Goal: Task Accomplishment & Management: Complete application form

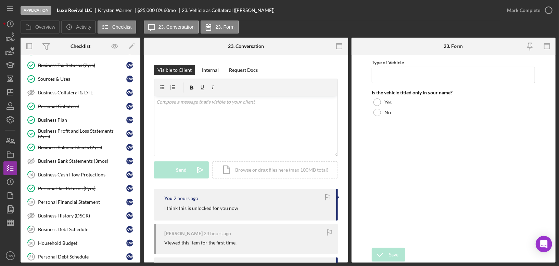
scroll to position [224, 0]
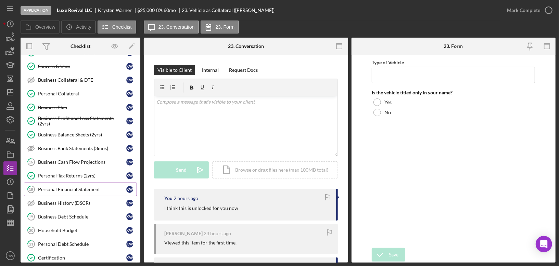
click at [66, 187] on div "Personal Financial Statement" at bounding box center [82, 189] width 88 height 5
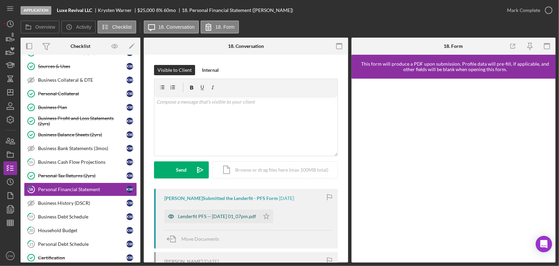
scroll to position [71, 0]
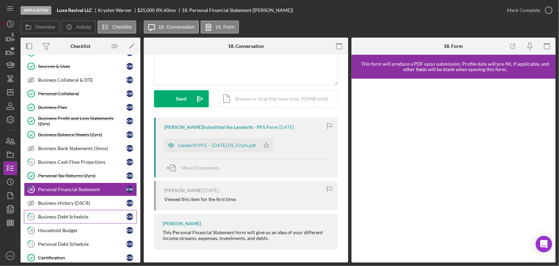
click at [77, 210] on link "19 Business Debt Schedule K W" at bounding box center [80, 217] width 113 height 14
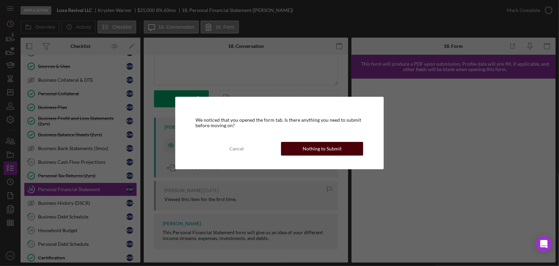
click at [305, 150] on div "Nothing to Submit" at bounding box center [322, 149] width 39 height 14
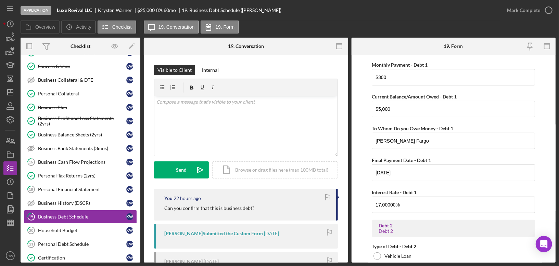
scroll to position [181, 0]
drag, startPoint x: 410, startPoint y: 171, endPoint x: 363, endPoint y: 171, distance: 46.9
click at [363, 171] on form "Debt 1 Debt 1 Type of Debt - Debt 1 Vehicle Loan Vehicle Lease Real Estate Loan…" at bounding box center [454, 159] width 204 height 208
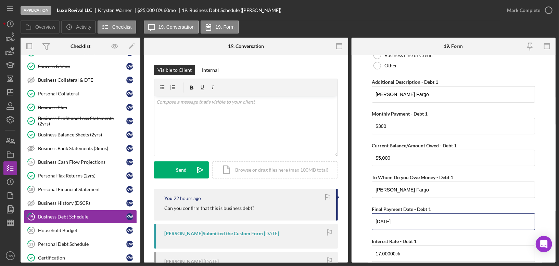
scroll to position [137, 0]
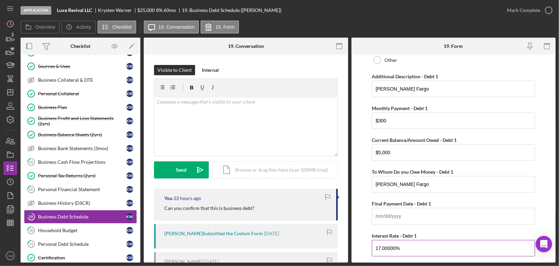
click at [413, 245] on input "17.00000%" at bounding box center [453, 248] width 163 height 16
type input "17.000%"
drag, startPoint x: 404, startPoint y: 248, endPoint x: 361, endPoint y: 248, distance: 43.1
click at [361, 248] on form "Debt 1 Debt 1 Type of Debt - Debt 1 Vehicle Loan Vehicle Lease Real Estate Loan…" at bounding box center [454, 159] width 204 height 208
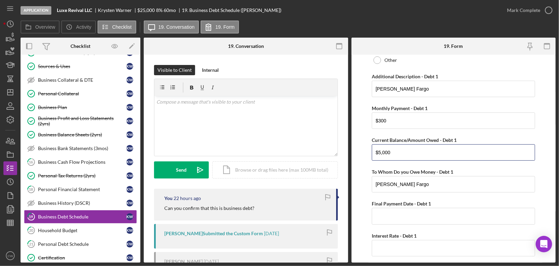
drag, startPoint x: 399, startPoint y: 155, endPoint x: 353, endPoint y: 155, distance: 46.2
click at [353, 155] on form "Debt 1 Debt 1 Type of Debt - Debt 1 Vehicle Loan Vehicle Lease Real Estate Loan…" at bounding box center [454, 159] width 204 height 208
type input "$5"
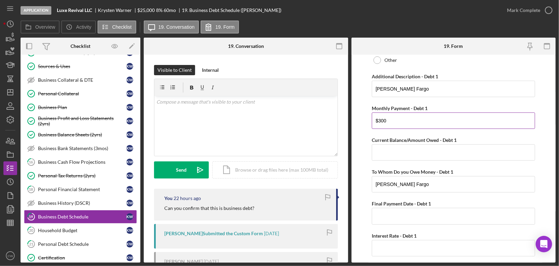
click at [394, 120] on input "$300" at bounding box center [453, 121] width 163 height 16
type input "$3"
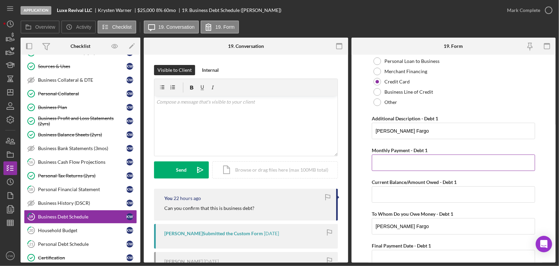
scroll to position [91, 0]
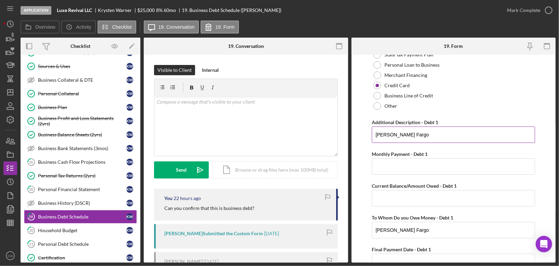
click at [402, 136] on input "[PERSON_NAME] Fargo" at bounding box center [453, 135] width 163 height 16
type input "W"
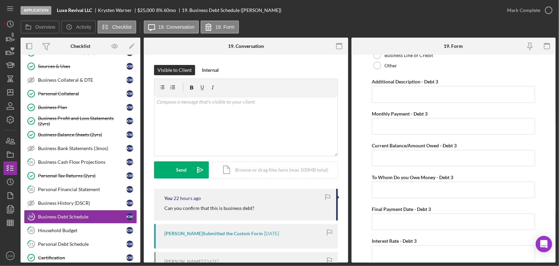
scroll to position [834, 0]
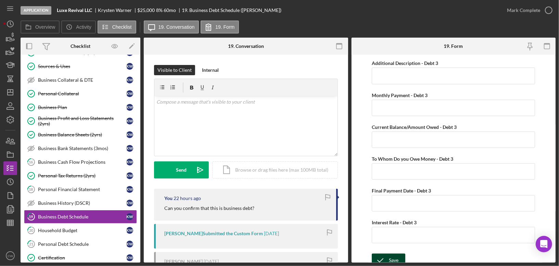
click at [383, 257] on icon "submit" at bounding box center [380, 260] width 17 height 17
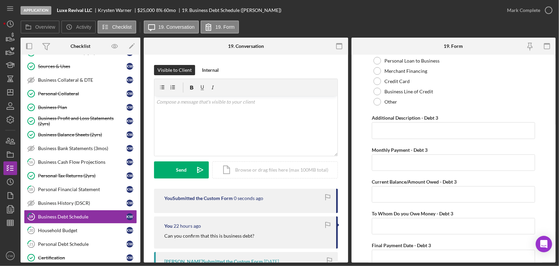
scroll to position [762, 0]
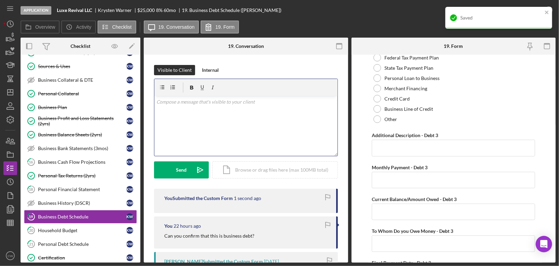
click at [222, 114] on div "v Color teal Color pink Remove color Add row above Add row below Add column bef…" at bounding box center [245, 126] width 183 height 60
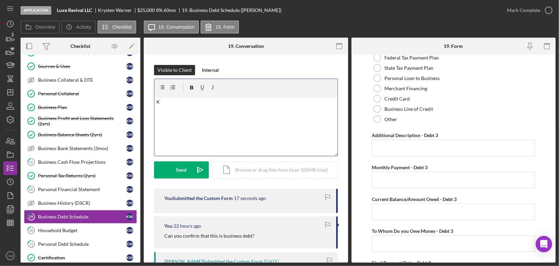
click at [194, 112] on div "v Color teal Color pink Remove color Add row above Add row below Add column bef…" at bounding box center [245, 126] width 183 height 60
drag, startPoint x: 176, startPoint y: 103, endPoint x: 154, endPoint y: 103, distance: 21.6
click at [154, 103] on div "v Color teal Color pink Remove color Add row above Add row below Add column bef…" at bounding box center [245, 126] width 183 height 60
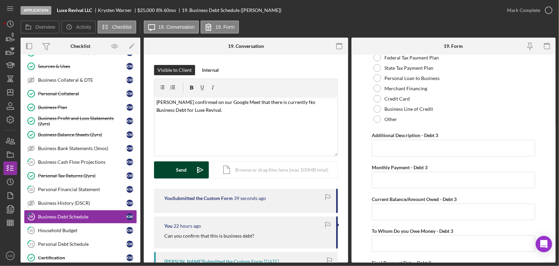
click at [165, 166] on button "Send Icon/icon-invite-send" at bounding box center [181, 170] width 55 height 17
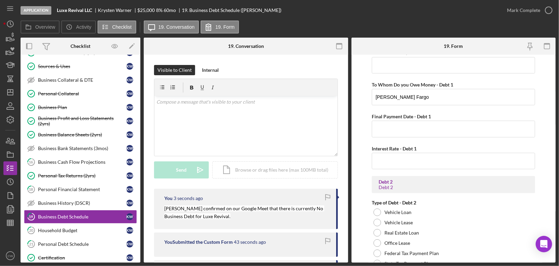
scroll to position [0, 0]
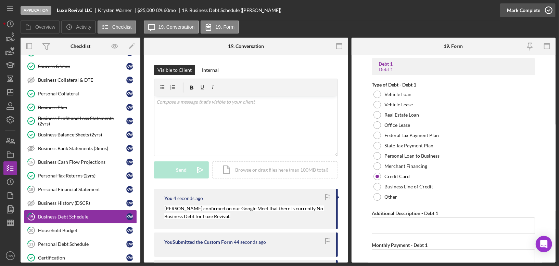
click at [551, 13] on icon "button" at bounding box center [548, 10] width 17 height 17
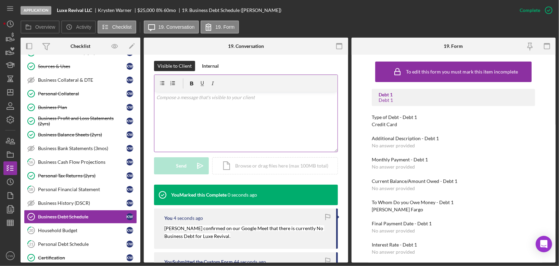
scroll to position [212, 0]
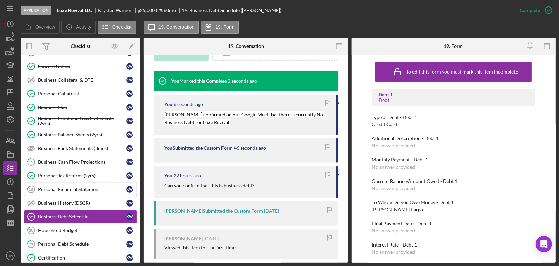
click at [104, 187] on div "Personal Financial Statement" at bounding box center [82, 189] width 88 height 5
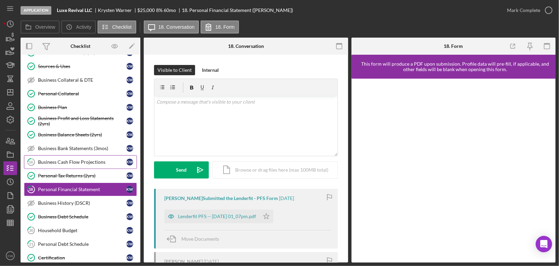
click at [91, 160] on div "Business Cash Flow Projections" at bounding box center [82, 162] width 88 height 5
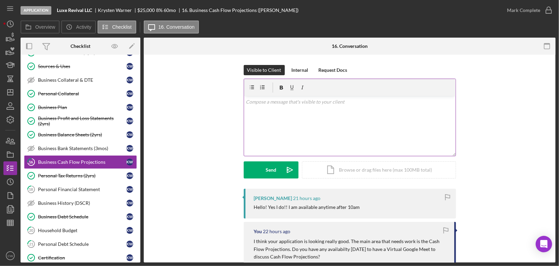
click at [283, 118] on div "v Color teal Color pink Remove color Add row above Add row below Add column bef…" at bounding box center [350, 126] width 212 height 60
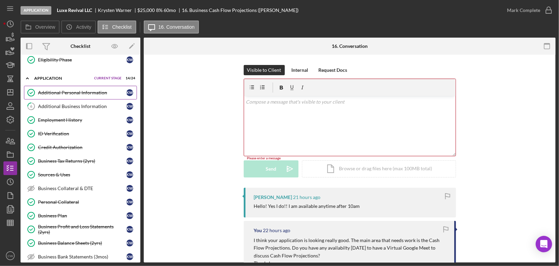
scroll to position [341, 0]
